Goal: Transaction & Acquisition: Obtain resource

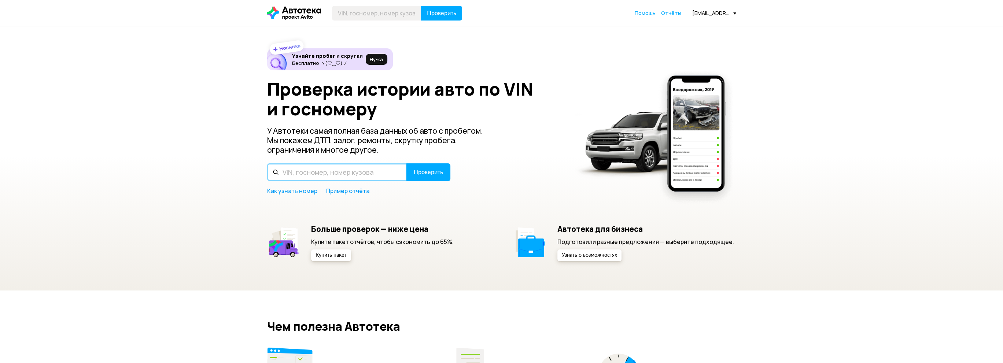
click at [318, 166] on input "text" at bounding box center [337, 172] width 140 height 18
paste input "[VEHICLE_IDENTIFICATION_NUMBER]"
type input "[VEHICLE_IDENTIFICATION_NUMBER]"
click at [421, 172] on span "Проверить" at bounding box center [428, 172] width 29 height 6
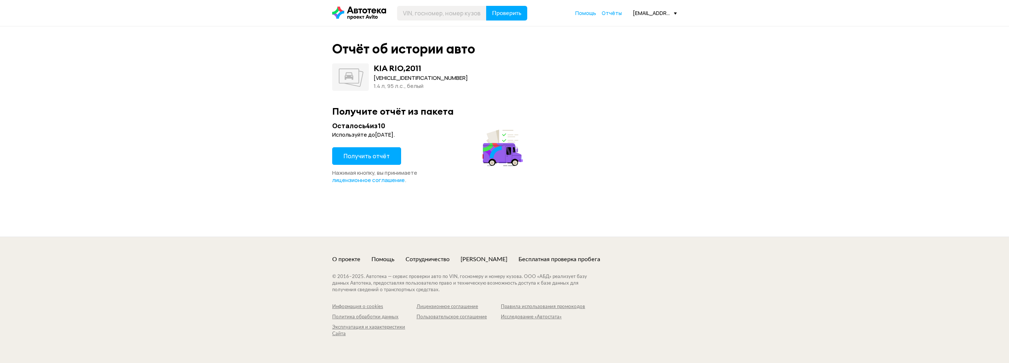
click at [375, 160] on button "Получить отчёт" at bounding box center [366, 156] width 69 height 18
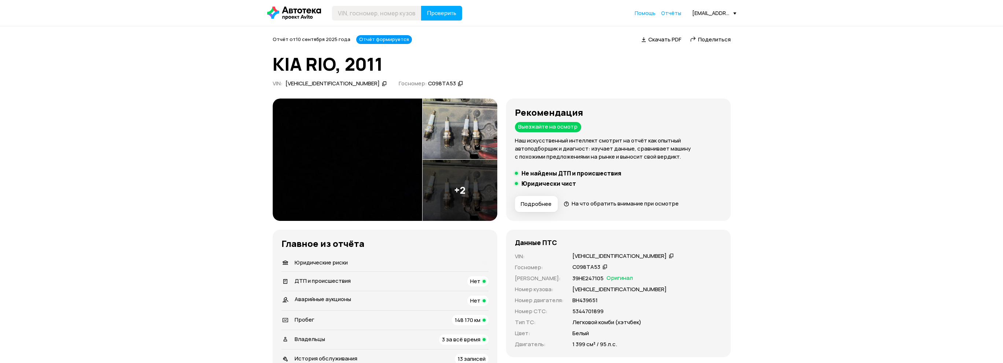
click at [356, 137] on img at bounding box center [348, 160] width 150 height 122
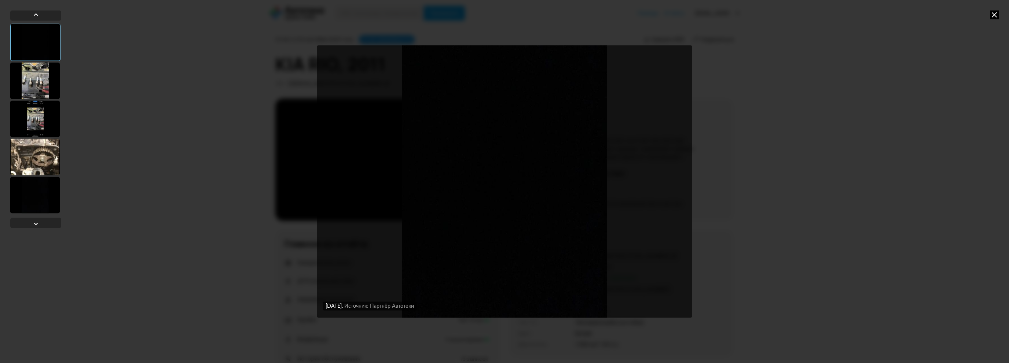
click at [42, 81] on div at bounding box center [34, 80] width 49 height 37
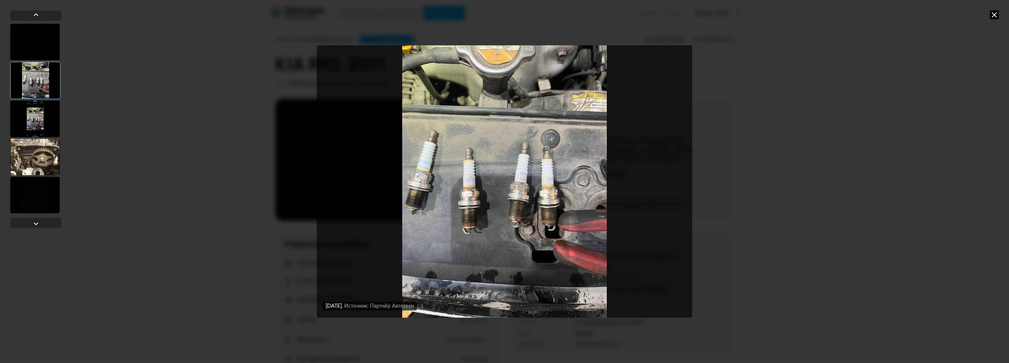
click at [39, 120] on div at bounding box center [34, 118] width 49 height 37
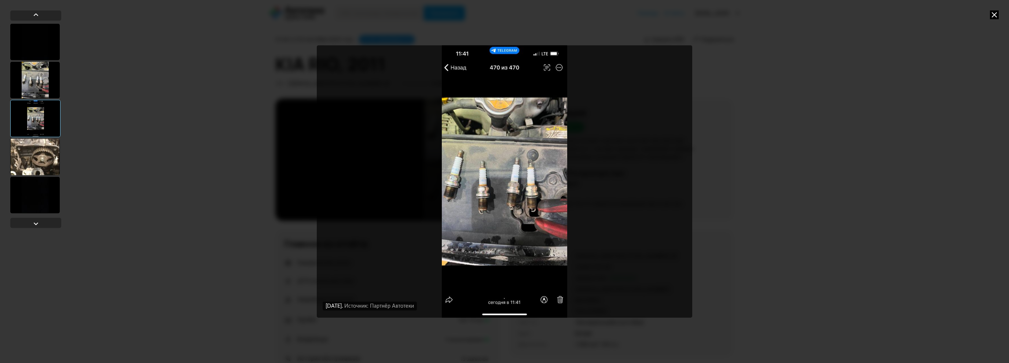
click at [37, 142] on div at bounding box center [34, 157] width 49 height 37
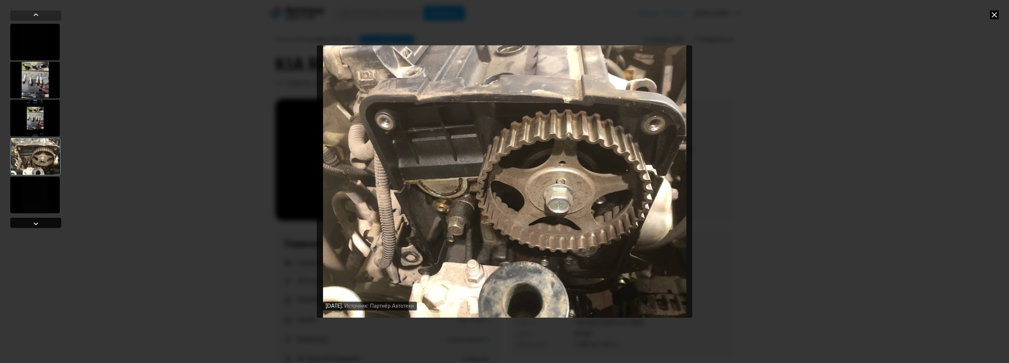
click at [38, 218] on div at bounding box center [35, 223] width 51 height 10
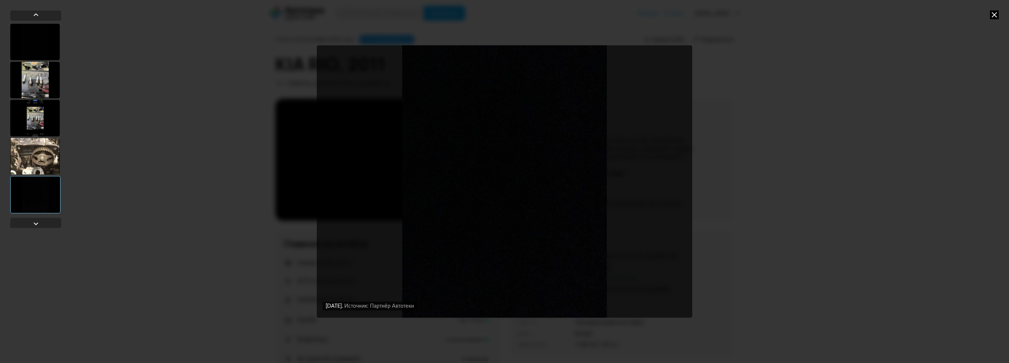
click at [38, 198] on div at bounding box center [35, 194] width 50 height 37
click at [37, 156] on div at bounding box center [34, 156] width 49 height 37
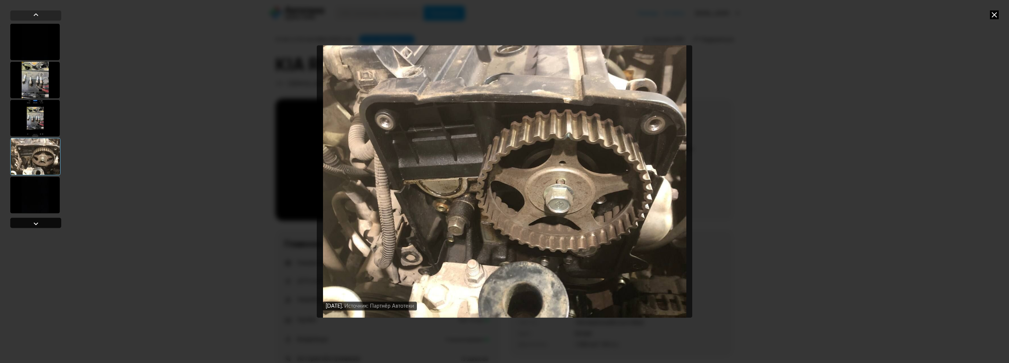
click at [37, 221] on div at bounding box center [36, 223] width 9 height 9
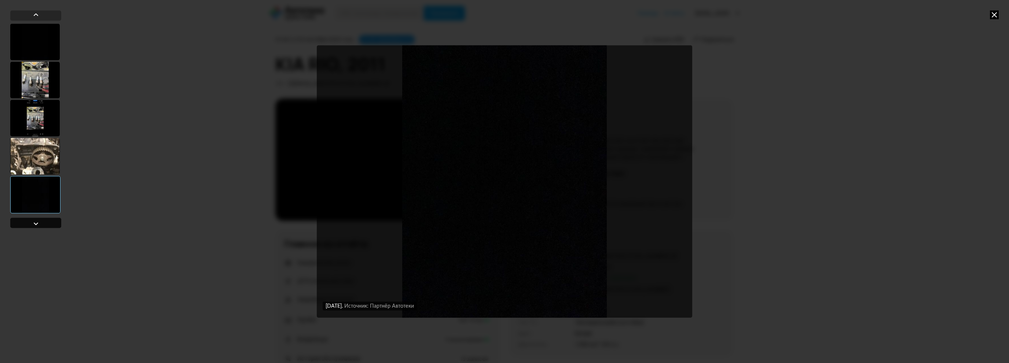
click at [37, 221] on div at bounding box center [36, 223] width 9 height 9
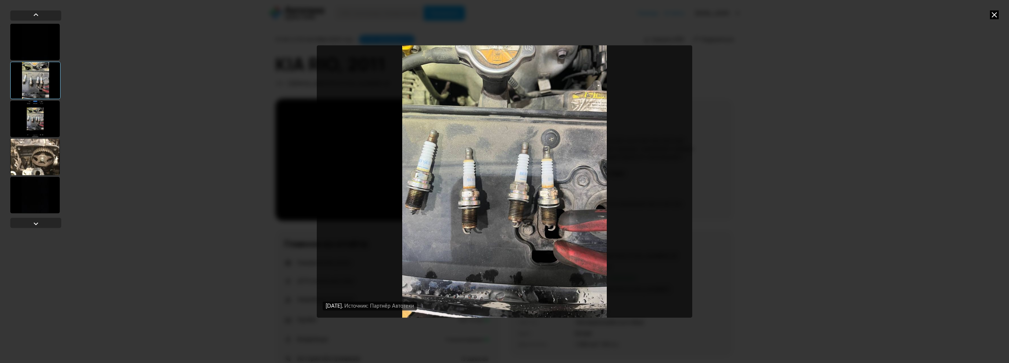
click at [40, 163] on div at bounding box center [34, 157] width 49 height 37
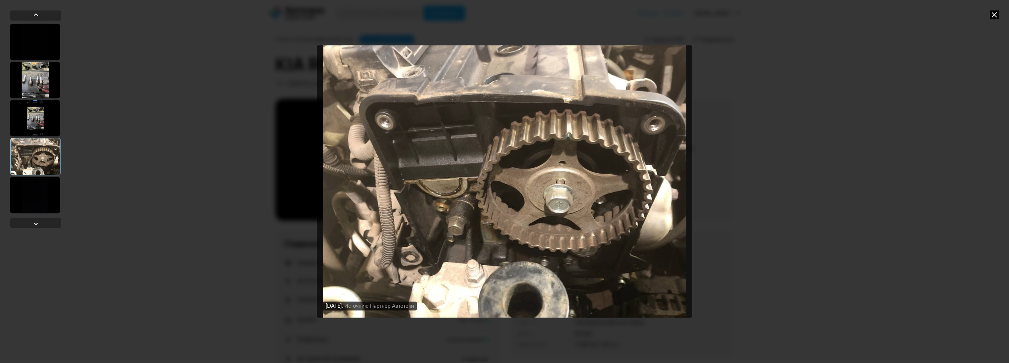
click at [29, 114] on div at bounding box center [34, 118] width 49 height 37
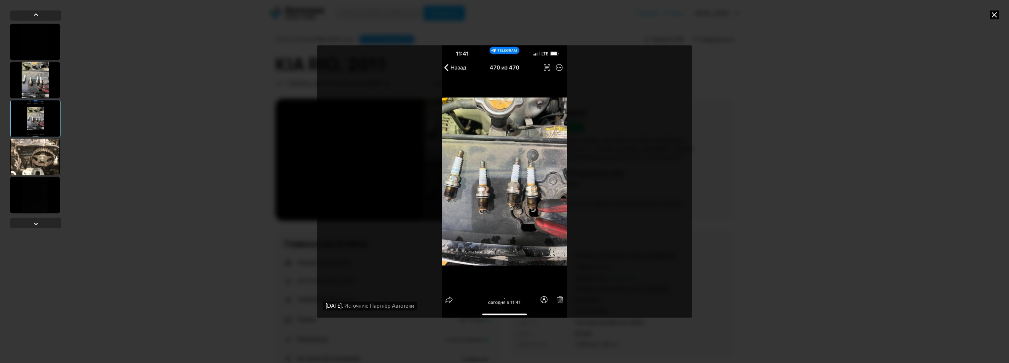
click at [138, 134] on div "[DATE] Источник: Партнёр Автотеки [DATE] Источник: Партнёр Автотеки [DATE] Исто…" at bounding box center [504, 181] width 1009 height 363
click at [744, 69] on div "[DATE] Источник: Партнёр Автотеки [DATE] Источник: Партнёр Автотеки [DATE] Исто…" at bounding box center [504, 181] width 1009 height 363
click at [991, 12] on icon at bounding box center [994, 14] width 9 height 9
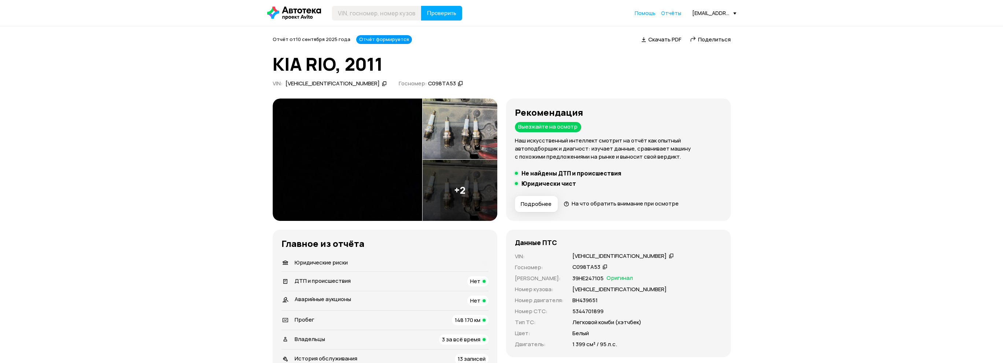
click at [699, 41] on span "Поделиться" at bounding box center [714, 40] width 33 height 8
click at [389, 155] on img at bounding box center [348, 160] width 150 height 122
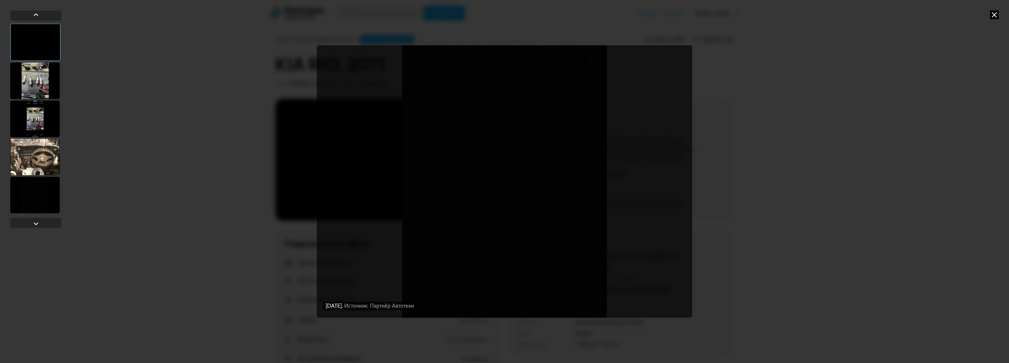
click at [24, 73] on div at bounding box center [34, 80] width 49 height 37
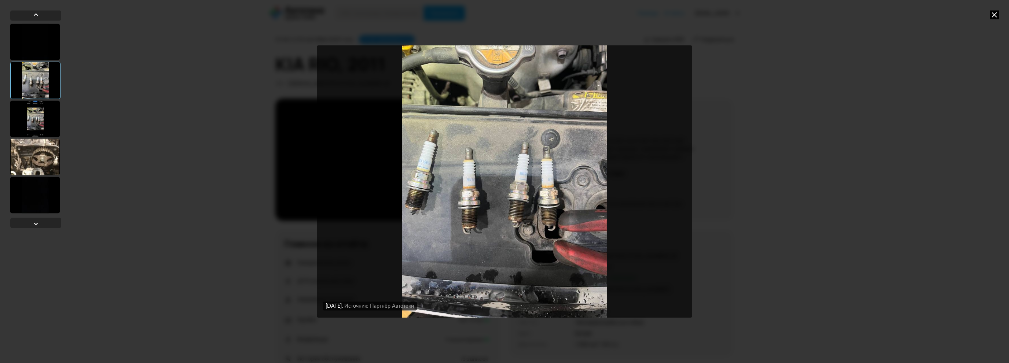
click at [38, 117] on div at bounding box center [34, 118] width 49 height 37
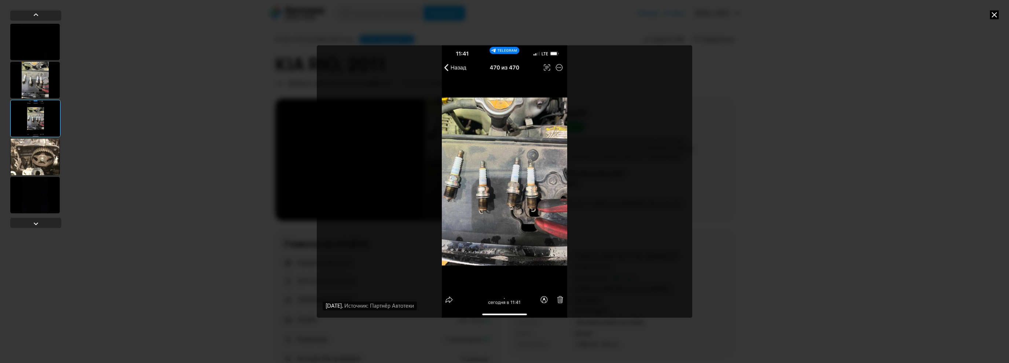
click at [21, 151] on div at bounding box center [34, 157] width 49 height 37
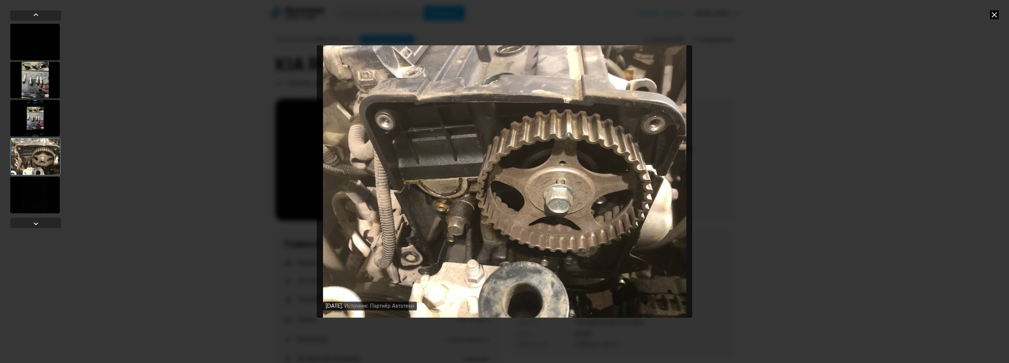
click at [21, 178] on div at bounding box center [34, 195] width 49 height 37
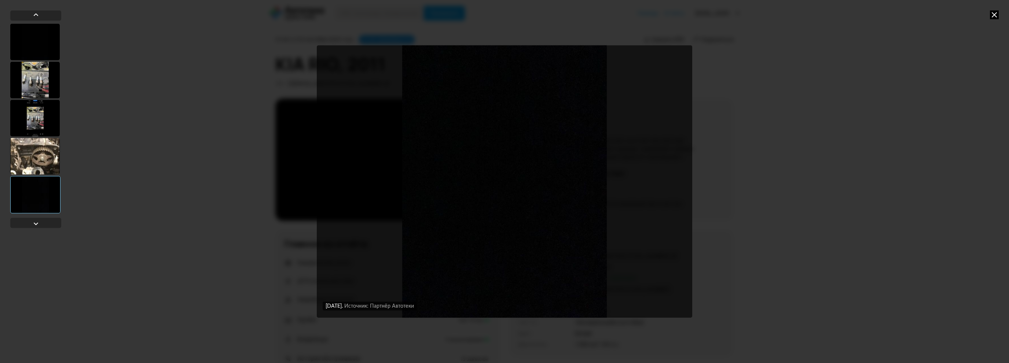
click at [175, 224] on div "[DATE] Источник: Партнёр Автотеки [DATE] Источник: Партнёр Автотеки [DATE] Исто…" at bounding box center [504, 181] width 1009 height 363
click at [993, 11] on icon at bounding box center [994, 14] width 9 height 9
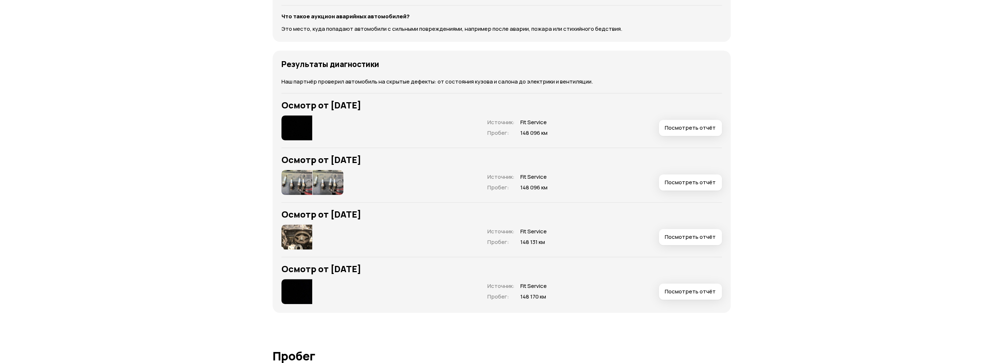
scroll to position [916, 0]
click at [291, 236] on img at bounding box center [296, 235] width 31 height 25
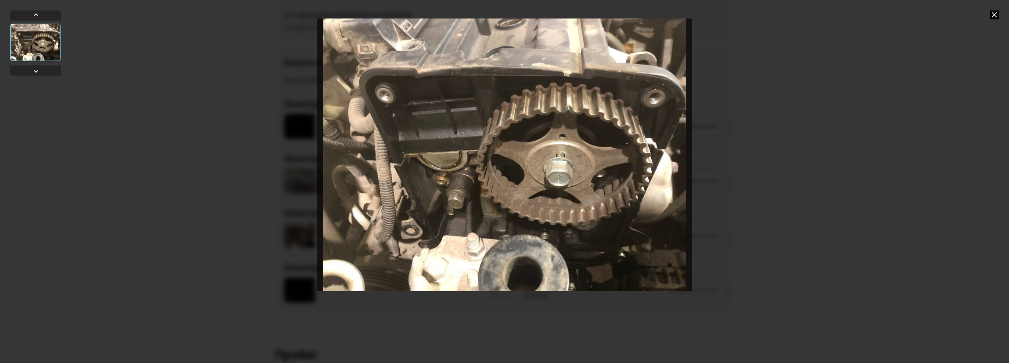
click at [992, 12] on icon at bounding box center [994, 14] width 9 height 9
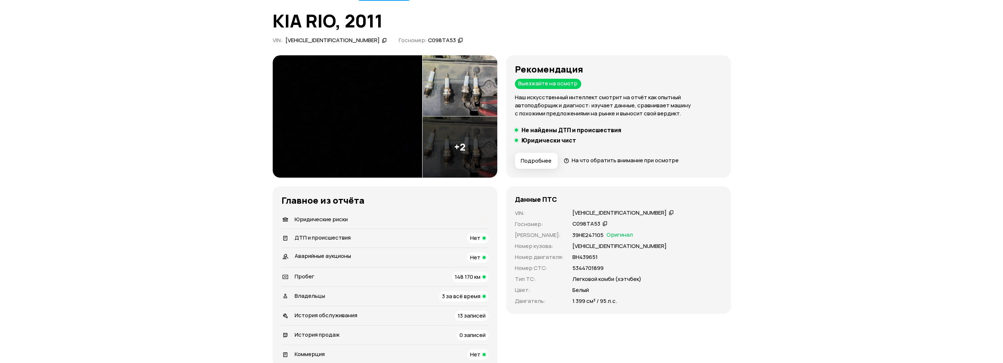
scroll to position [37, 0]
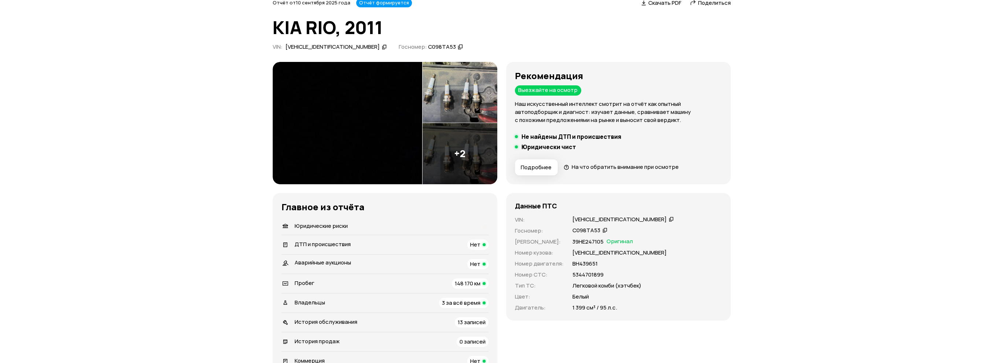
click at [468, 102] on img at bounding box center [460, 92] width 75 height 61
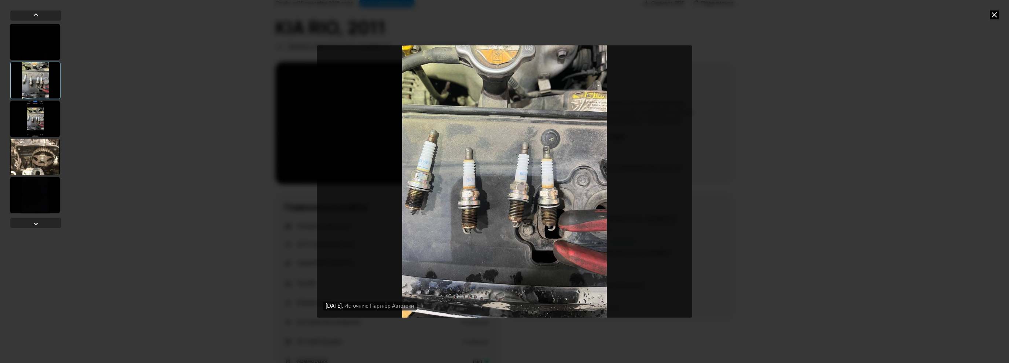
click at [987, 15] on div "[DATE] Источник: Партнёр Автотеки [DATE] Источник: Партнёр Автотеки [DATE] Исто…" at bounding box center [504, 181] width 1009 height 363
click at [998, 17] on div "[DATE] Источник: Партнёр Автотеки [DATE] Источник: Партнёр Автотеки [DATE] Исто…" at bounding box center [504, 181] width 1009 height 363
click at [1003, 18] on div "[DATE] Источник: Партнёр Автотеки [DATE] Источник: Партнёр Автотеки [DATE] Исто…" at bounding box center [504, 181] width 1009 height 363
click at [997, 15] on icon at bounding box center [994, 14] width 9 height 9
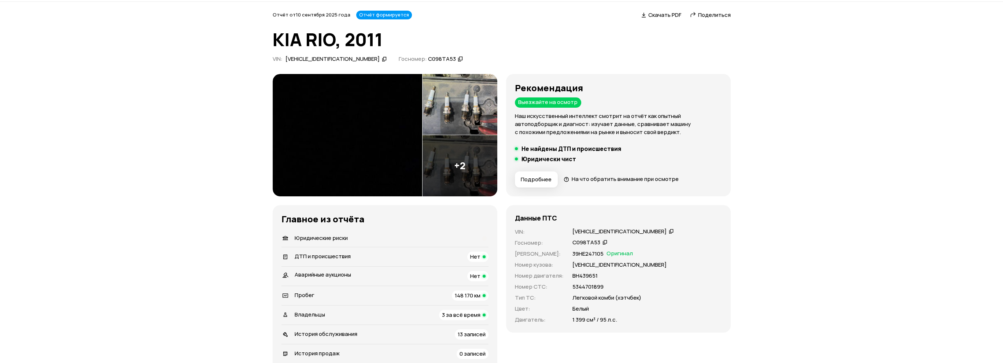
scroll to position [0, 0]
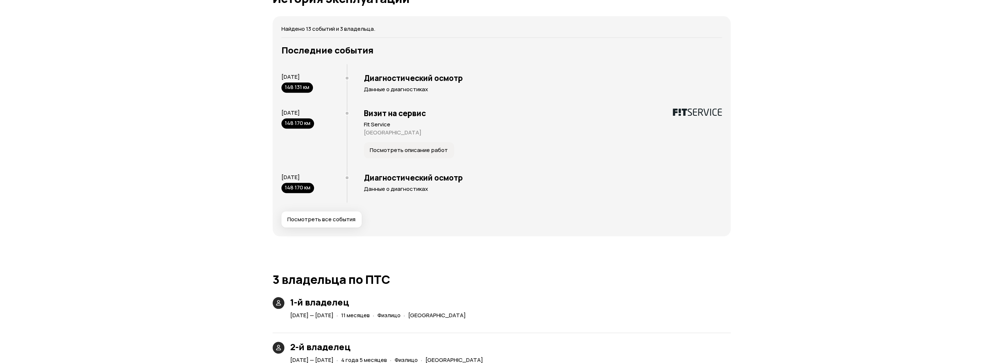
scroll to position [1539, 0]
